Goal: Check status: Check status

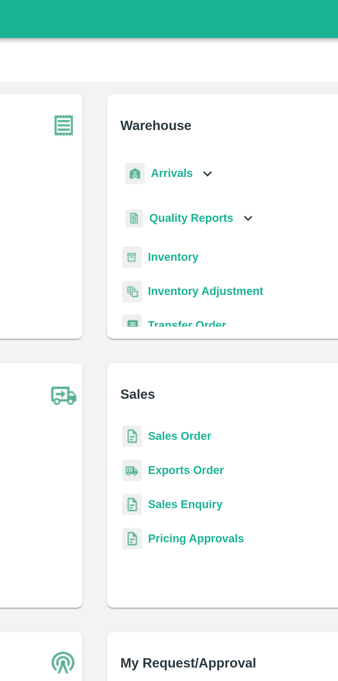
click at [214, 77] on div "Arrivals" at bounding box center [202, 79] width 43 height 16
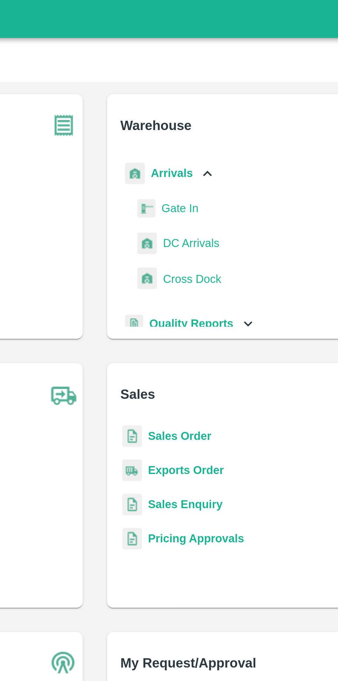
click at [213, 109] on span "DC Arrivals" at bounding box center [213, 111] width 26 height 8
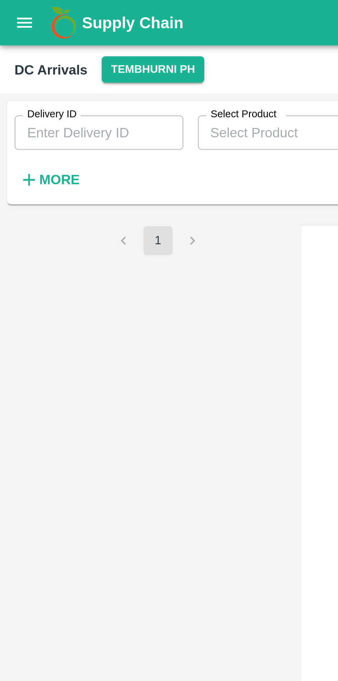
click at [21, 63] on button "More" at bounding box center [19, 68] width 27 height 12
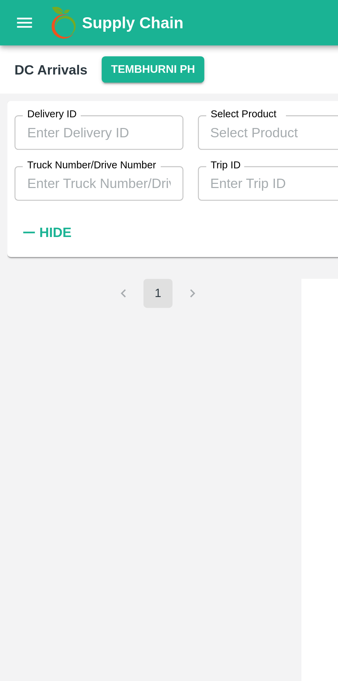
click at [46, 67] on input "Truck Number/Drive Number" at bounding box center [38, 69] width 64 height 13
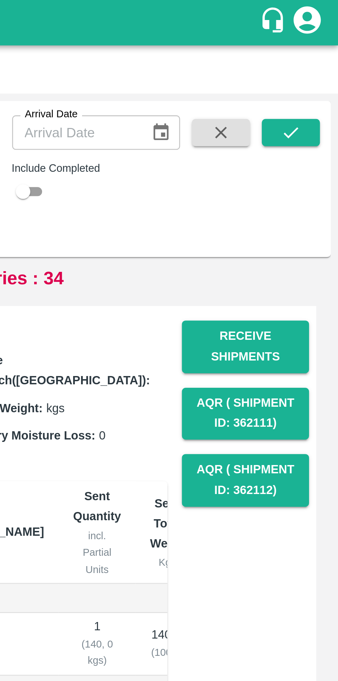
type input "2934"
click at [224, 71] on input "checkbox" at bounding box center [218, 73] width 25 height 8
checkbox input "true"
click at [320, 50] on icon "submit" at bounding box center [320, 51] width 8 height 8
click at [321, 49] on icon "submit" at bounding box center [320, 51] width 8 height 8
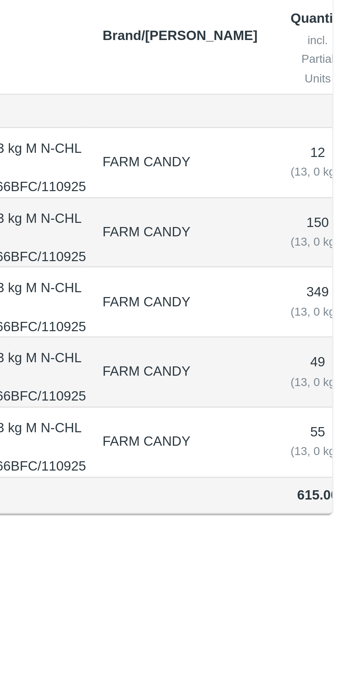
scroll to position [79, 0]
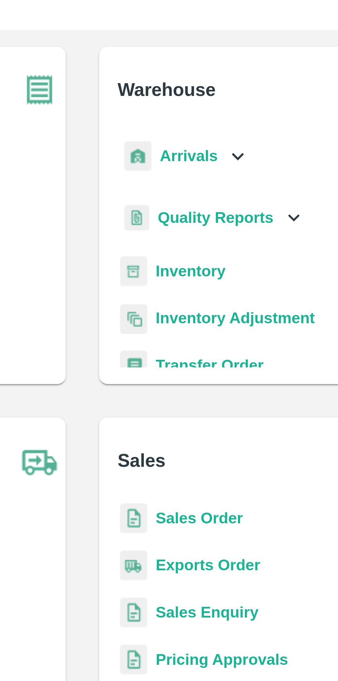
click at [216, 76] on icon at bounding box center [220, 79] width 8 height 8
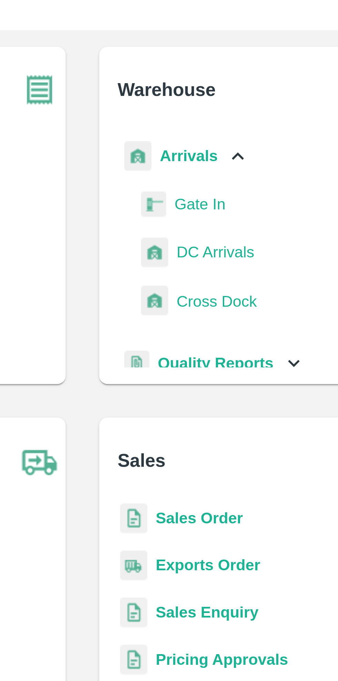
click at [218, 75] on icon at bounding box center [220, 79] width 8 height 8
